Goal: Task Accomplishment & Management: Manage account settings

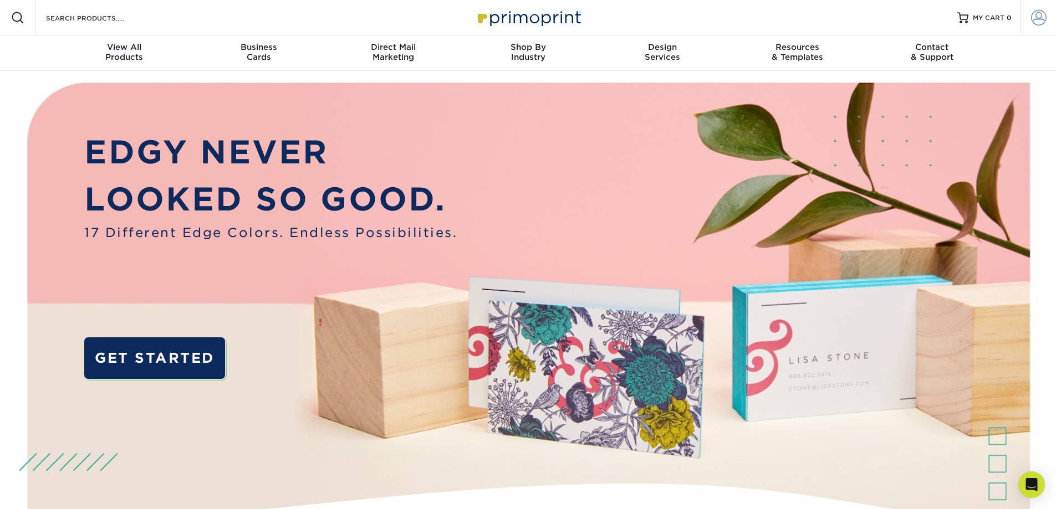
click at [1041, 17] on span at bounding box center [1039, 18] width 16 height 16
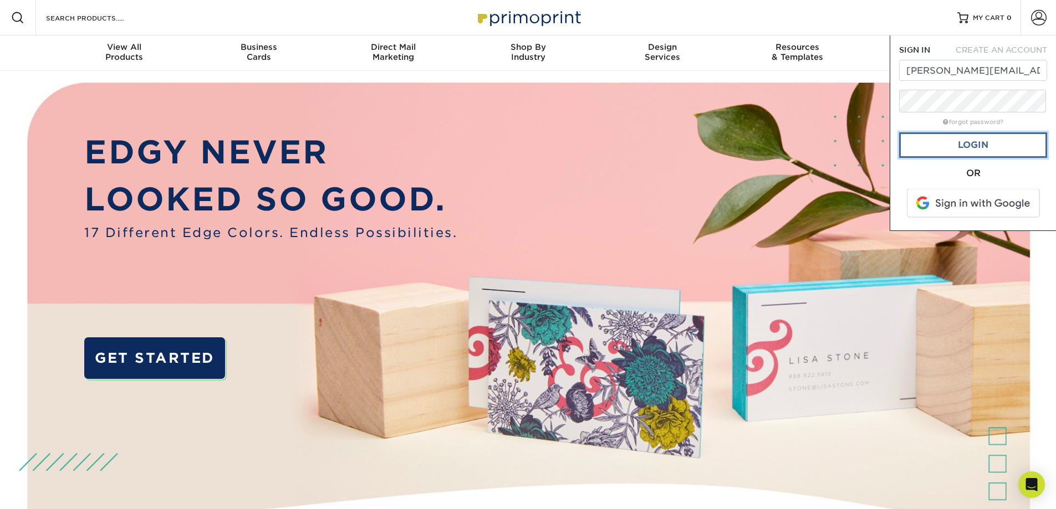
click at [973, 157] on link "Login" at bounding box center [973, 144] width 148 height 25
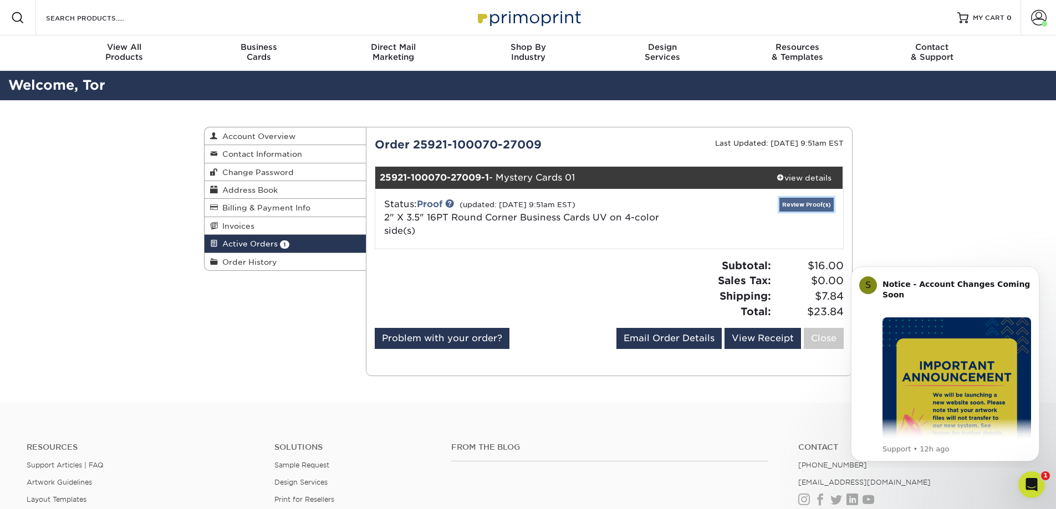
click at [800, 212] on link "Review Proof(s)" at bounding box center [806, 205] width 54 height 14
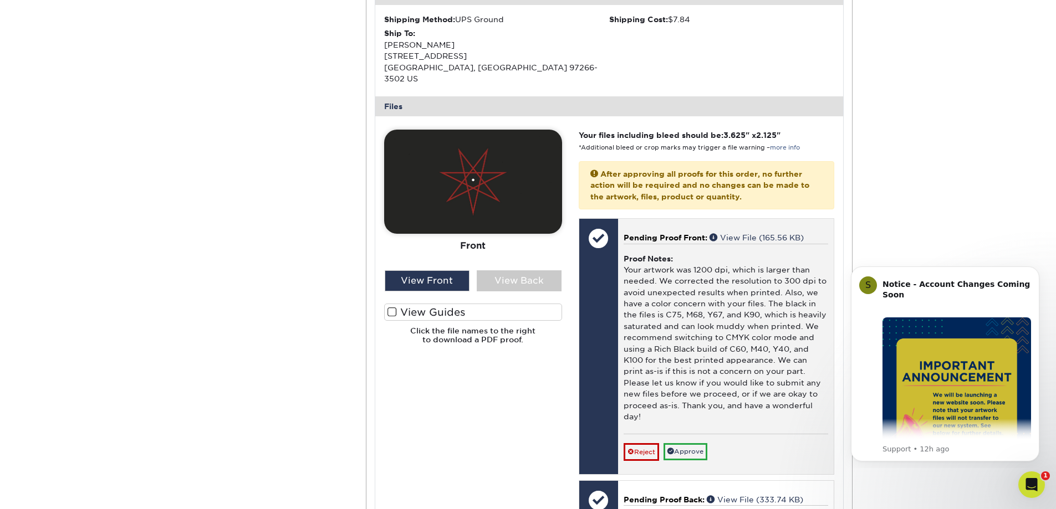
scroll to position [443, 0]
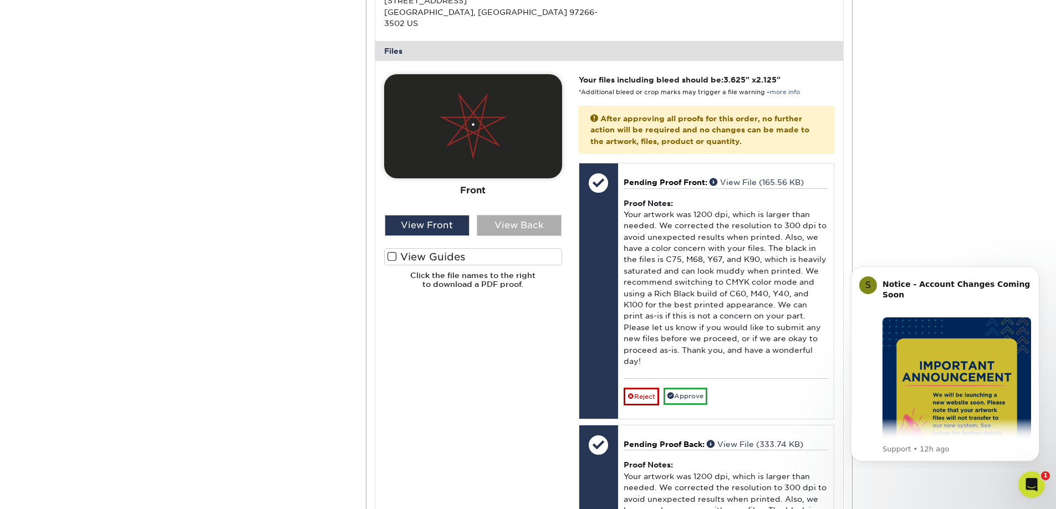
click at [531, 236] on div "View Back" at bounding box center [519, 225] width 85 height 21
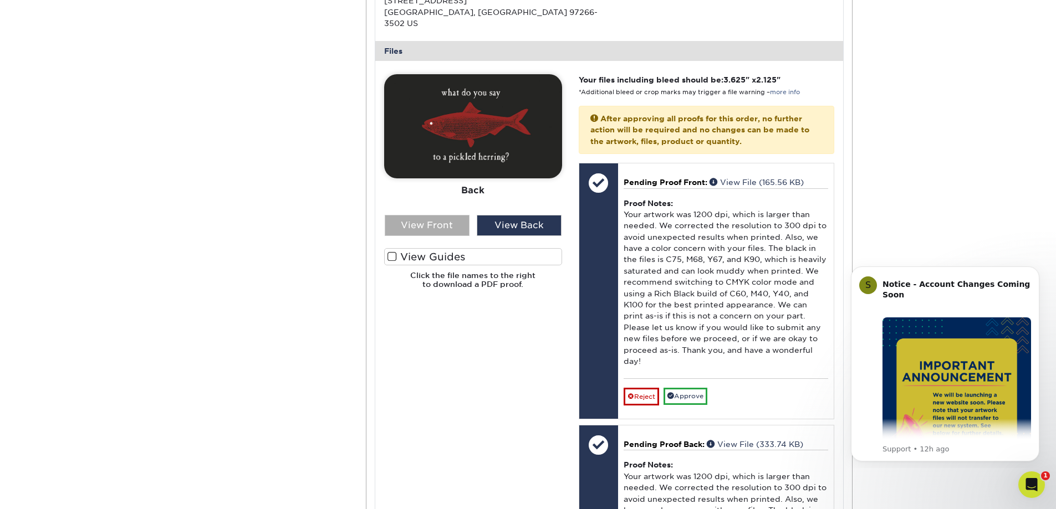
click at [428, 236] on div "View Front" at bounding box center [427, 225] width 85 height 21
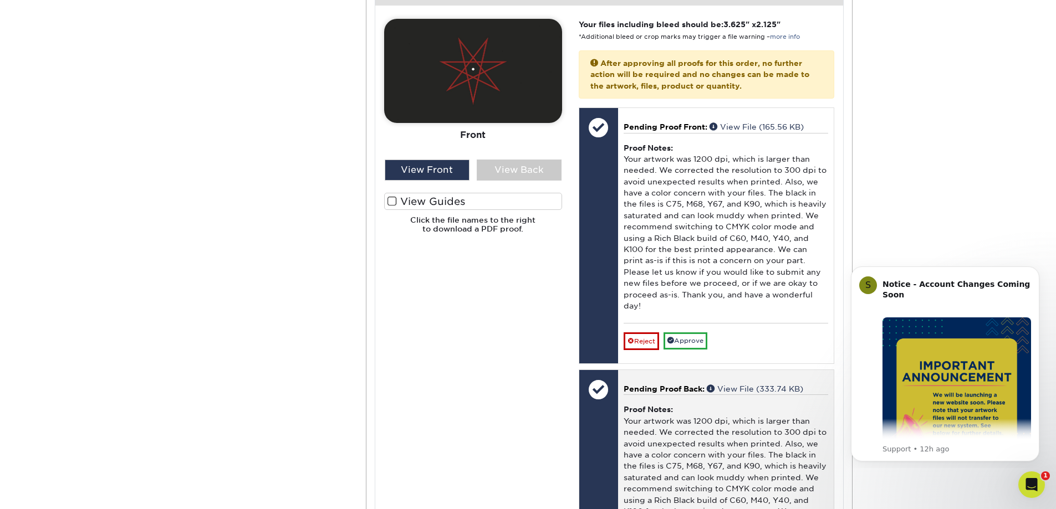
scroll to position [610, 0]
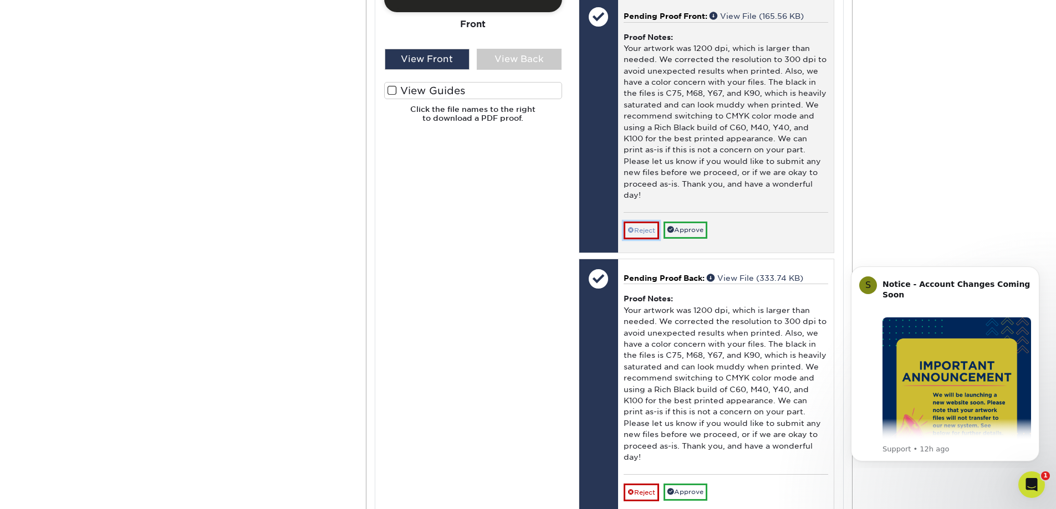
click at [641, 239] on link "Reject" at bounding box center [640, 231] width 35 height 18
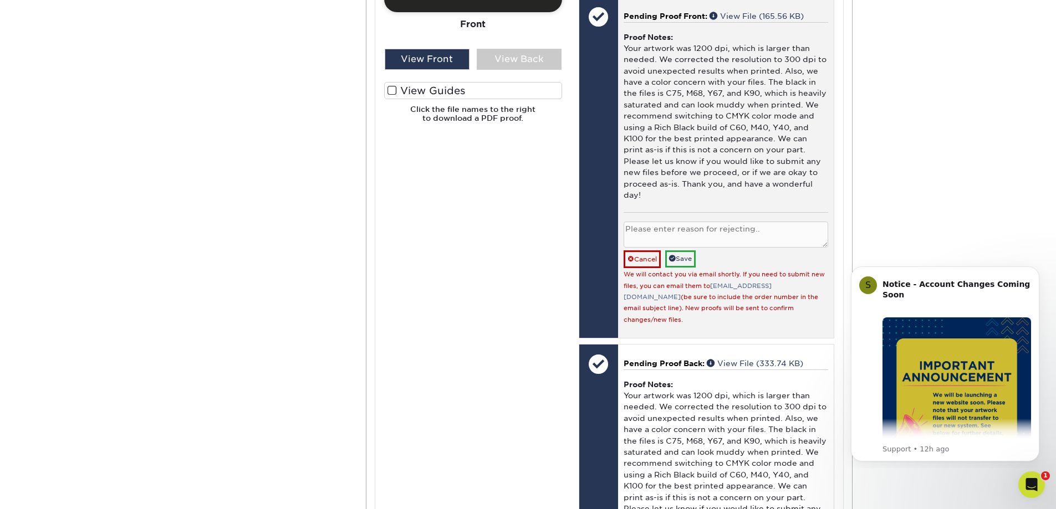
click at [779, 248] on textarea at bounding box center [725, 235] width 205 height 26
click at [747, 248] on textarea "Sending new files as per reccomendations." at bounding box center [725, 235] width 205 height 26
click at [793, 248] on textarea "Sending new files as per recomendations." at bounding box center [725, 235] width 205 height 26
click at [676, 248] on textarea "Sending new files as per recomendations." at bounding box center [725, 235] width 205 height 26
click at [754, 248] on textarea "Sending new files as per recomendations." at bounding box center [725, 235] width 205 height 26
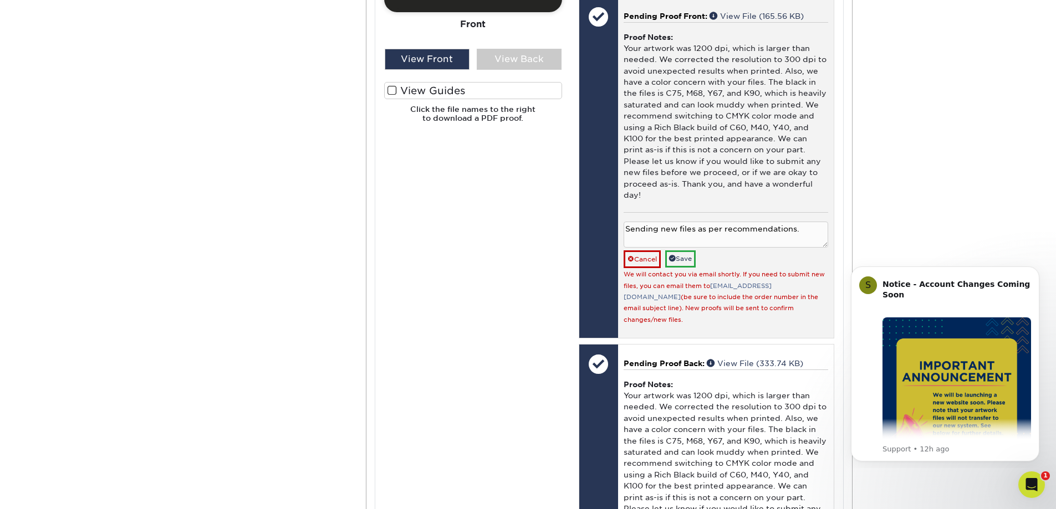
click at [822, 248] on textarea "Sending new files as per recommendations." at bounding box center [725, 235] width 205 height 26
drag, startPoint x: 796, startPoint y: 270, endPoint x: 621, endPoint y: 265, distance: 175.2
click at [622, 265] on div "Pending Proof Front: View File (165.56 KB) Proof Notes: Your artwork was 1200 d…" at bounding box center [726, 167] width 216 height 341
type textarea "Sending new files as per recommendations."
click at [689, 268] on link "Save" at bounding box center [680, 259] width 30 height 17
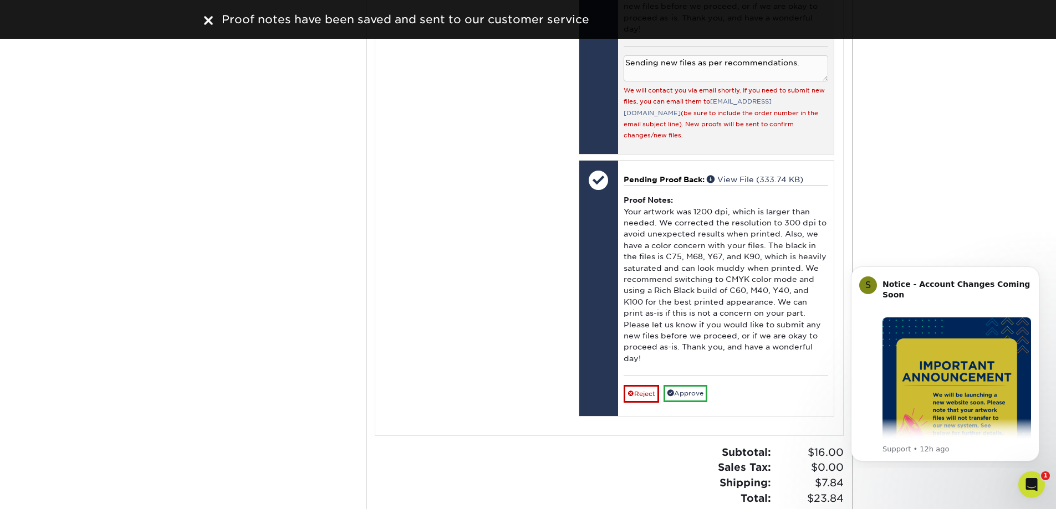
scroll to position [887, 0]
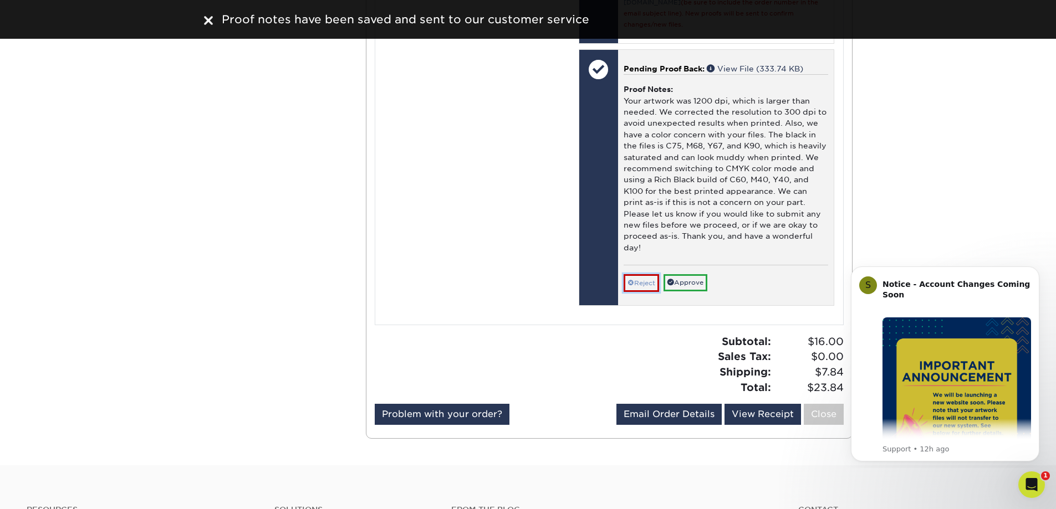
click at [652, 292] on link "Reject" at bounding box center [640, 283] width 35 height 18
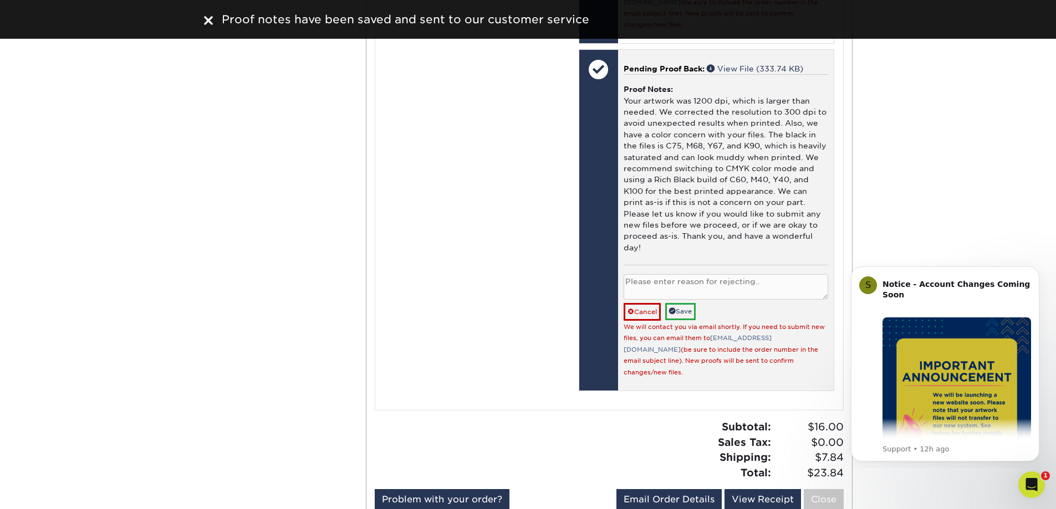
click at [728, 300] on textarea at bounding box center [725, 287] width 205 height 26
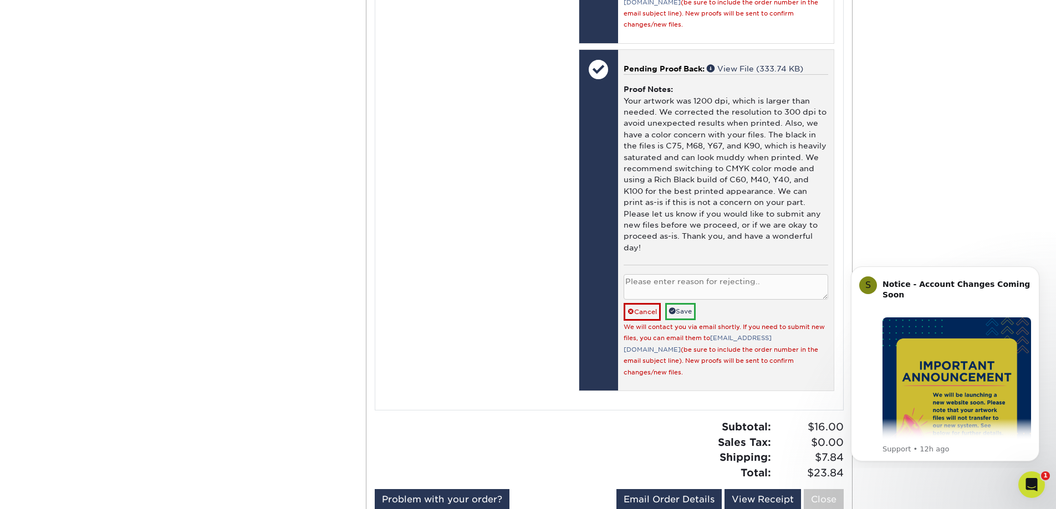
paste textarea "Sending new files as per recommendations."
type textarea "Sending new files as per recommendations."
click at [688, 320] on link "Save" at bounding box center [680, 311] width 30 height 17
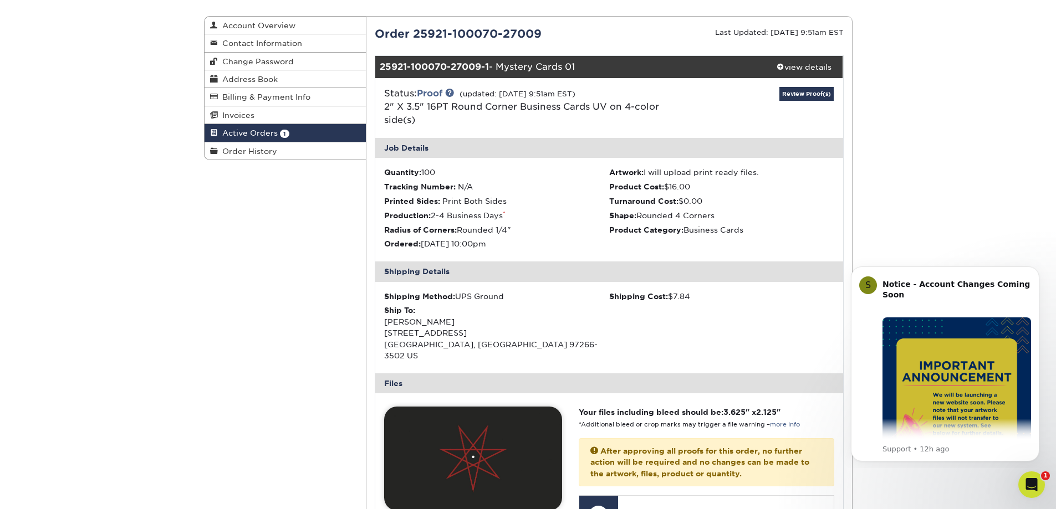
scroll to position [55, 0]
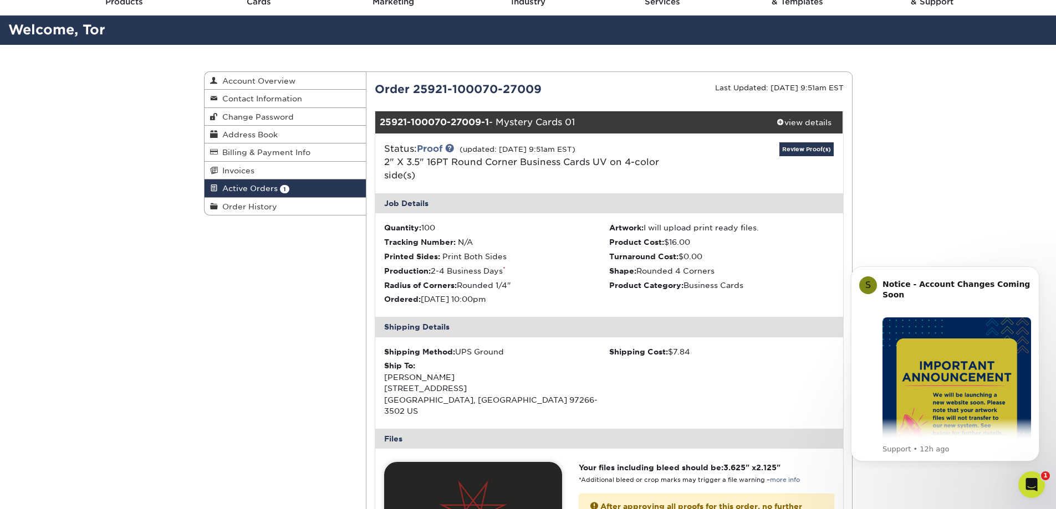
drag, startPoint x: 586, startPoint y: 130, endPoint x: 381, endPoint y: 124, distance: 205.1
click at [381, 124] on div "25921-100070-27009-1 - Mystery Cards 01" at bounding box center [570, 122] width 390 height 22
copy div "25921-100070-27009-1 - Mystery Cards 01"
